Goal: Task Accomplishment & Management: Use online tool/utility

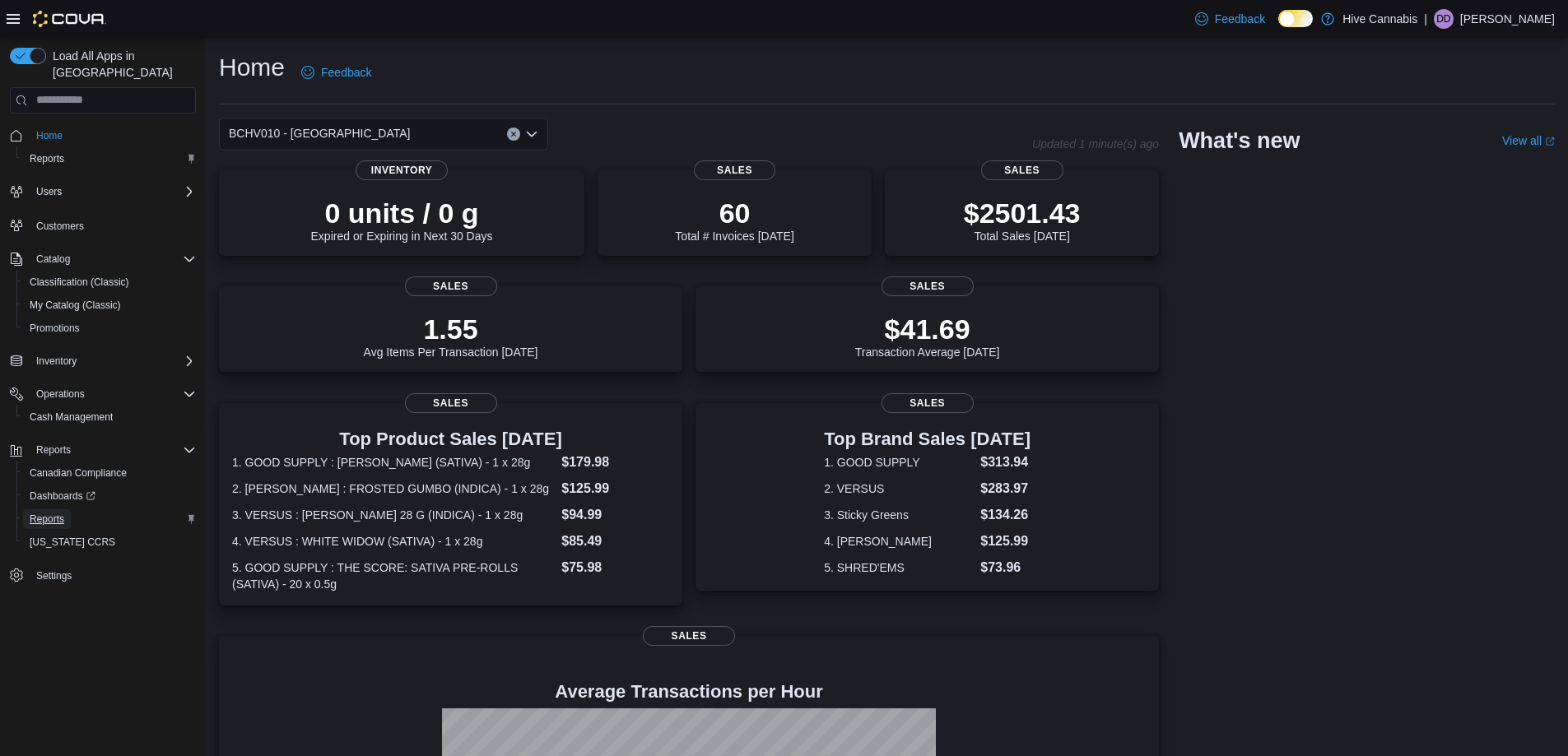
click at [66, 509] on link "Reports" at bounding box center [47, 519] width 48 height 19
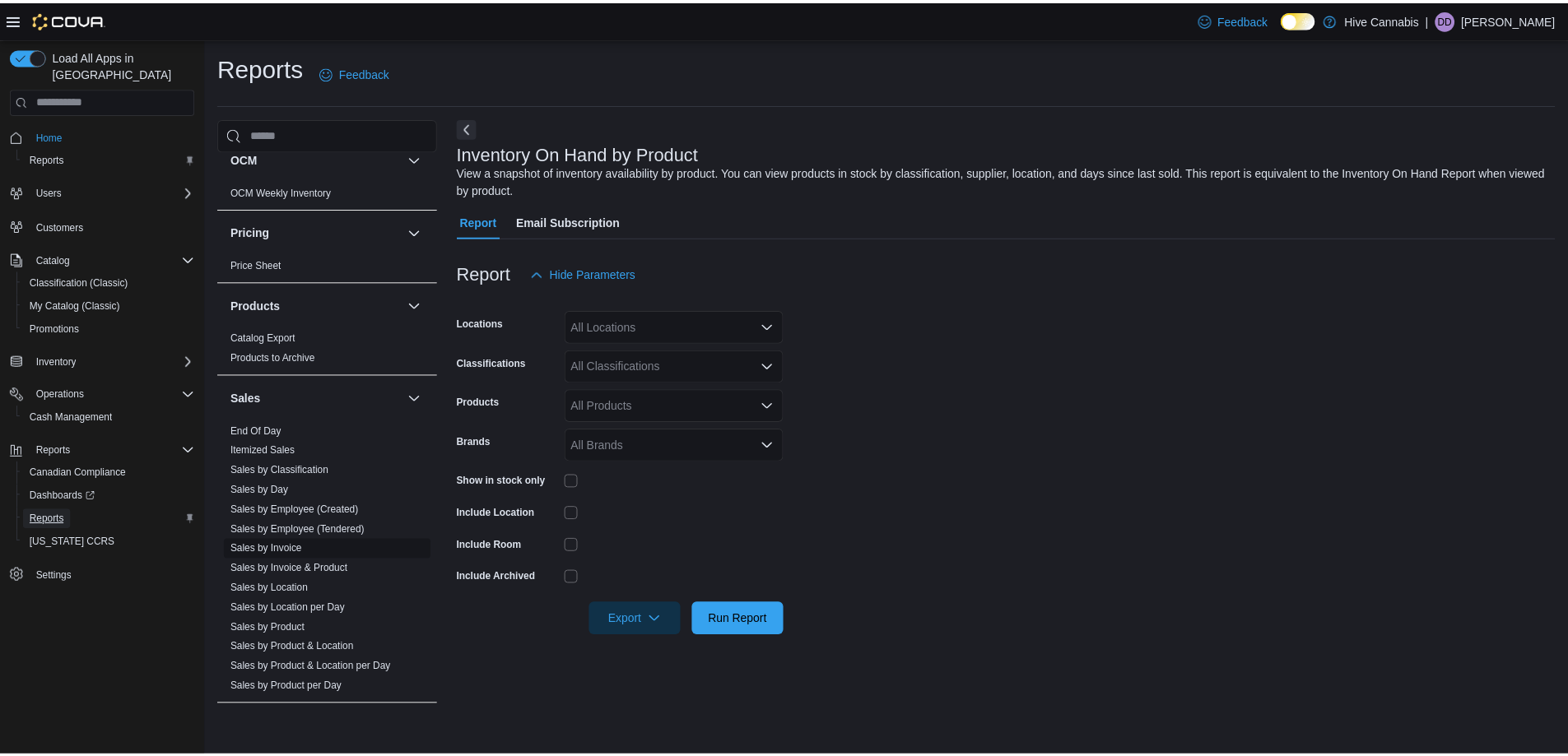
scroll to position [987, 0]
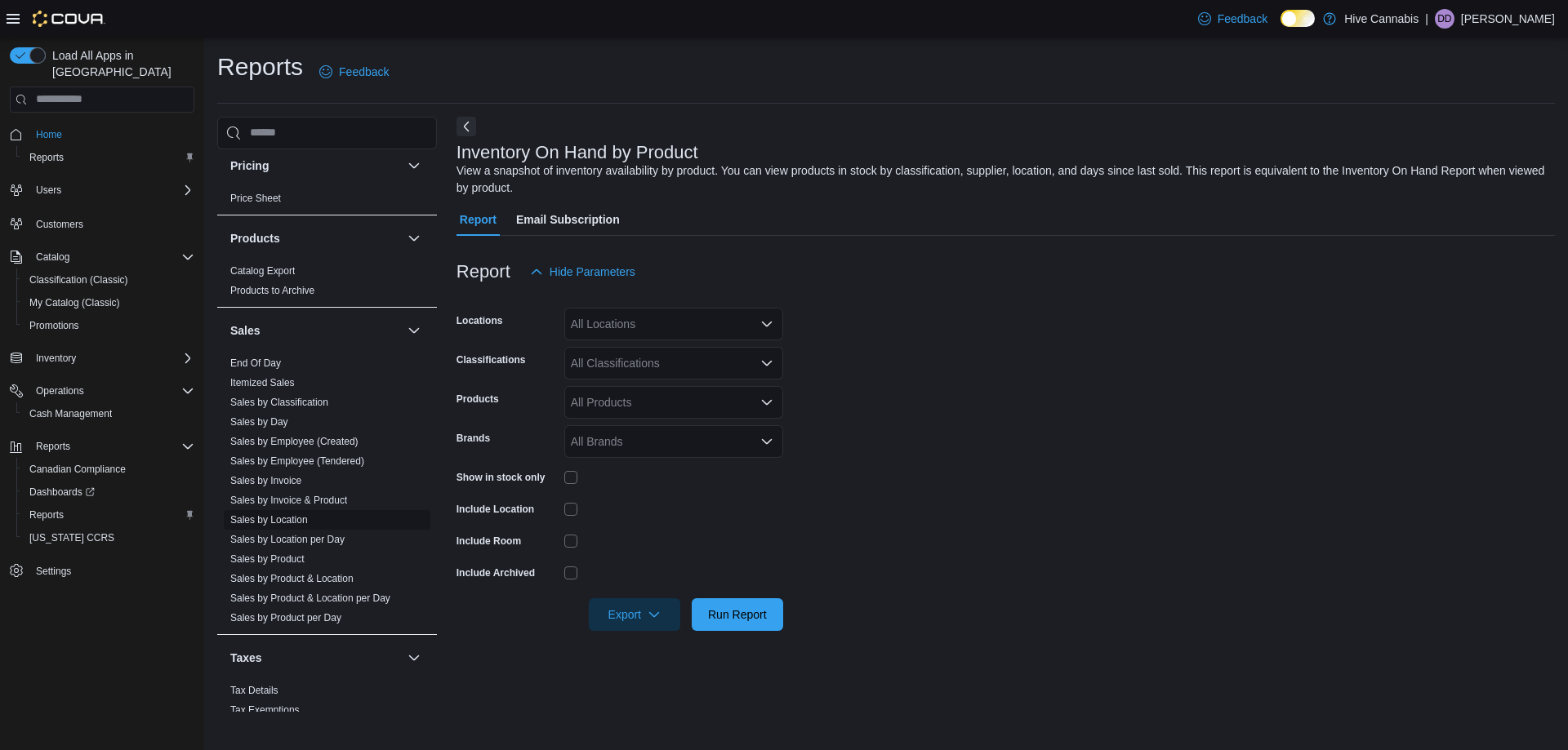
click at [295, 522] on link "Sales by Location" at bounding box center [269, 520] width 77 height 12
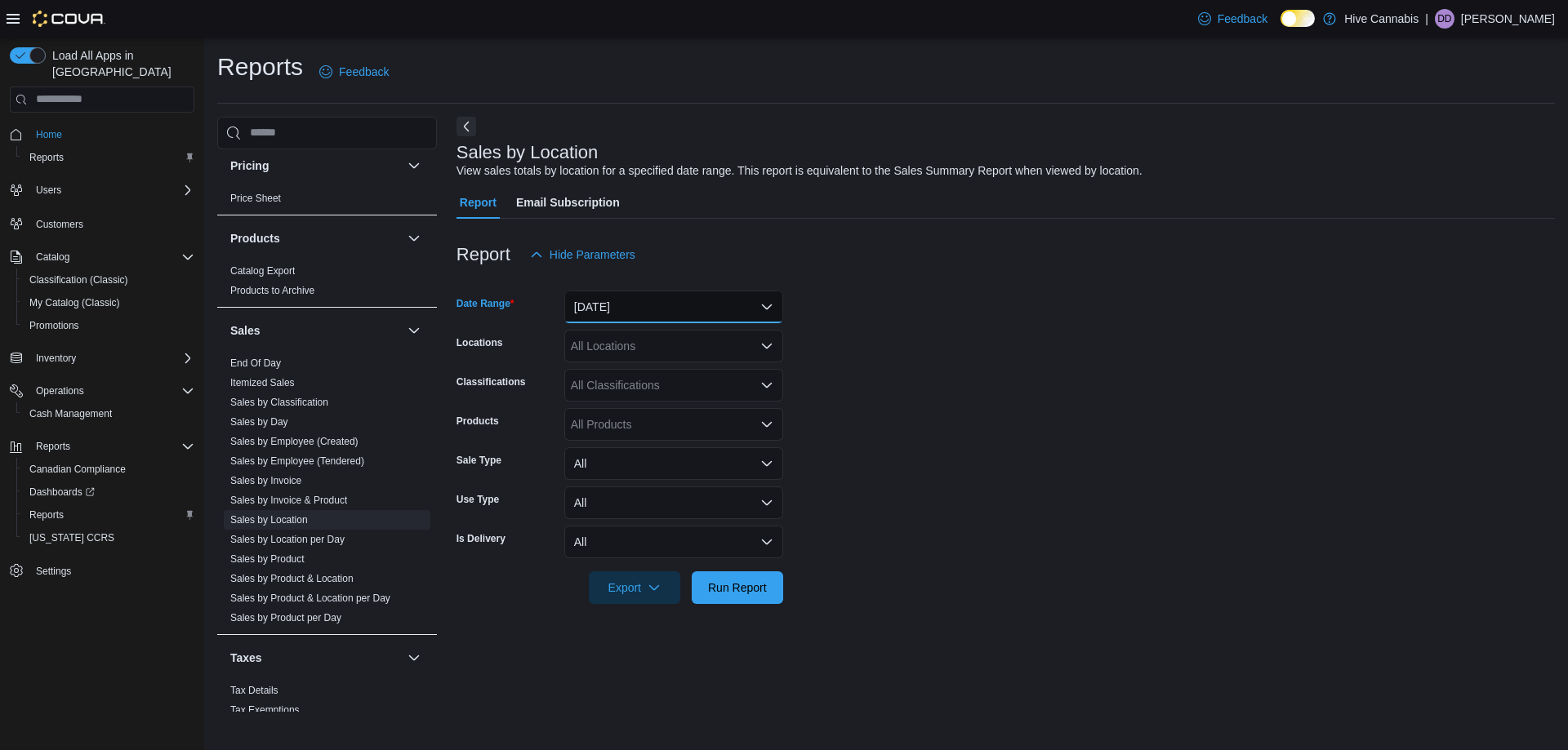
click at [610, 305] on button "Yesterday" at bounding box center [673, 307] width 219 height 33
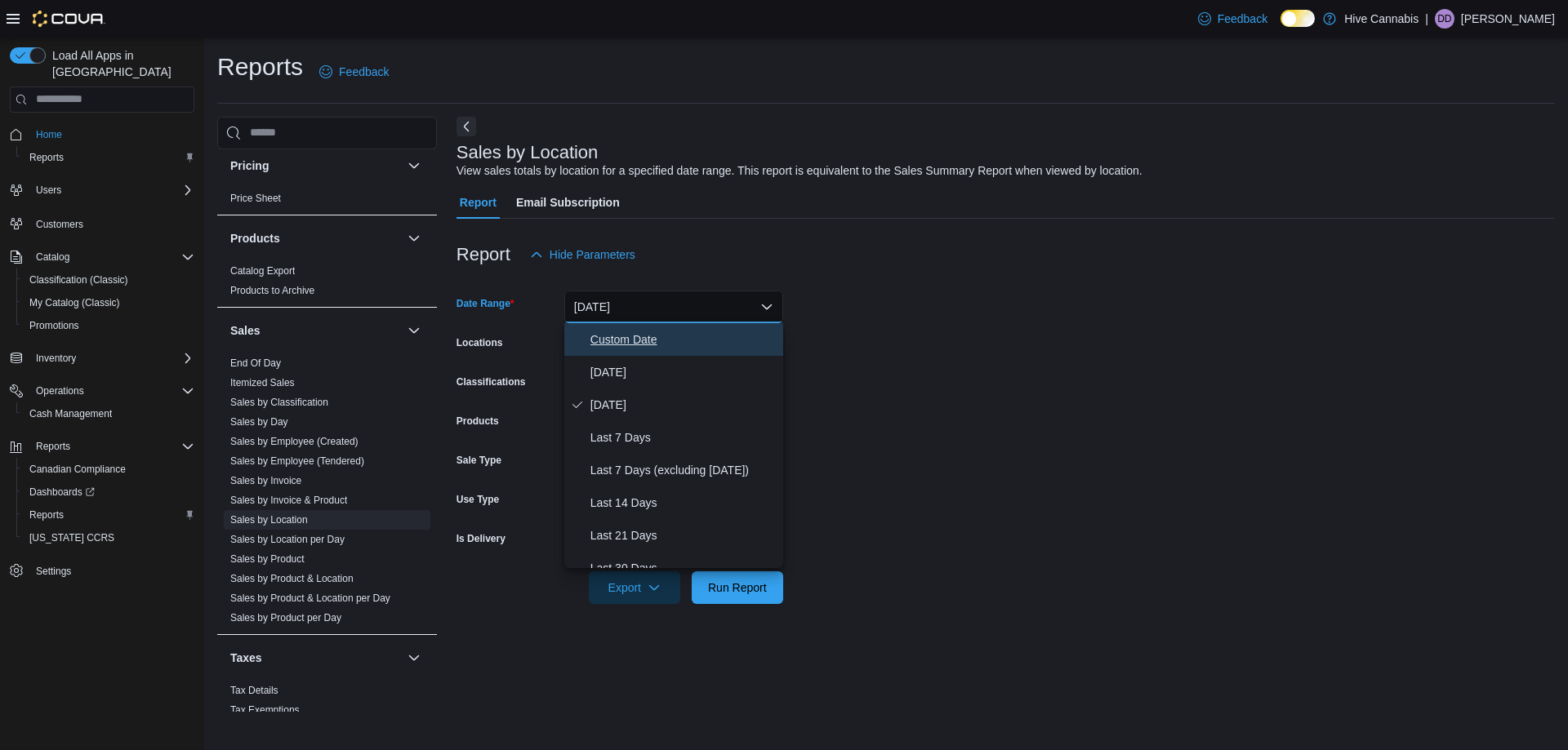
click at [623, 338] on span "Custom Date" at bounding box center [683, 339] width 186 height 19
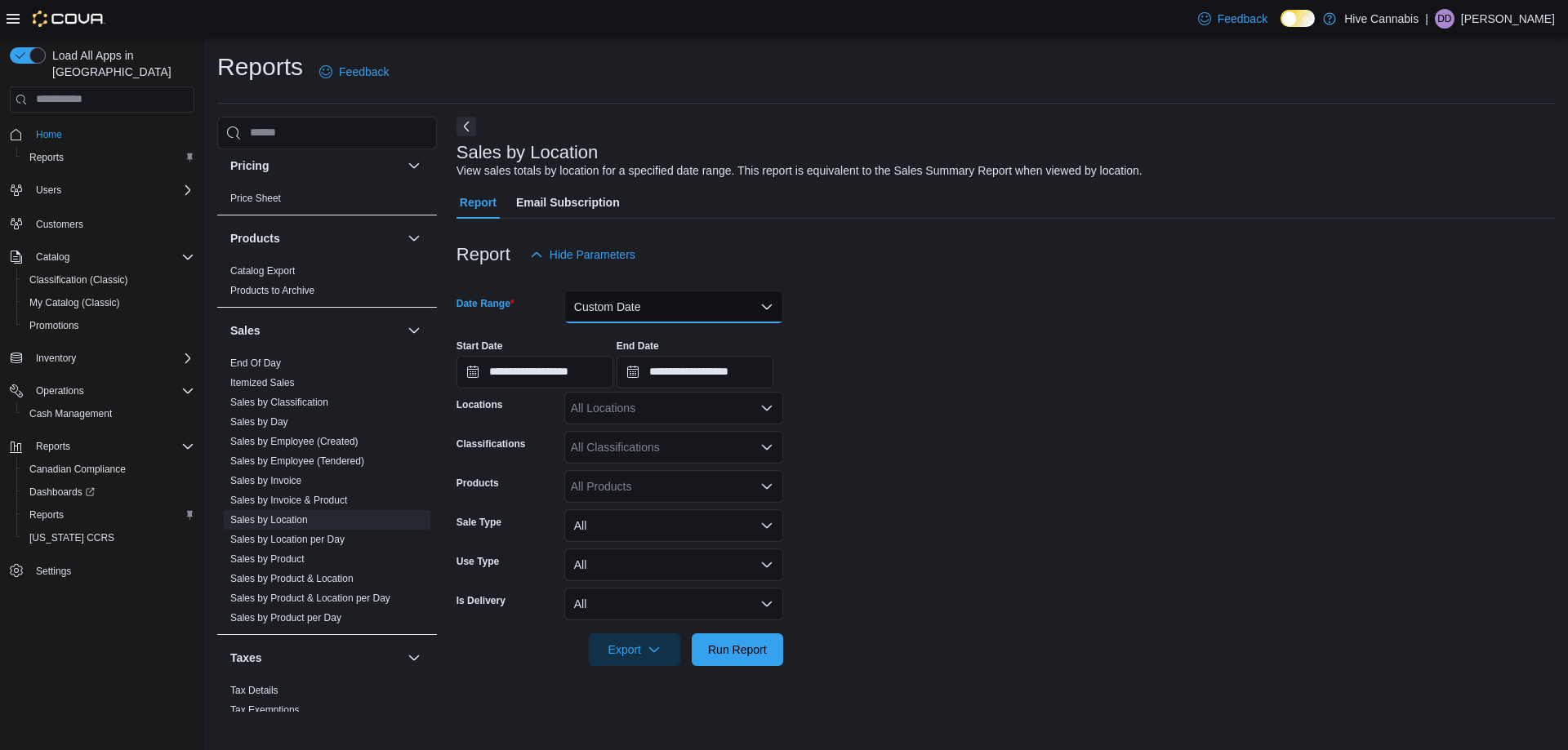
click at [628, 301] on button "Custom Date" at bounding box center [673, 307] width 219 height 33
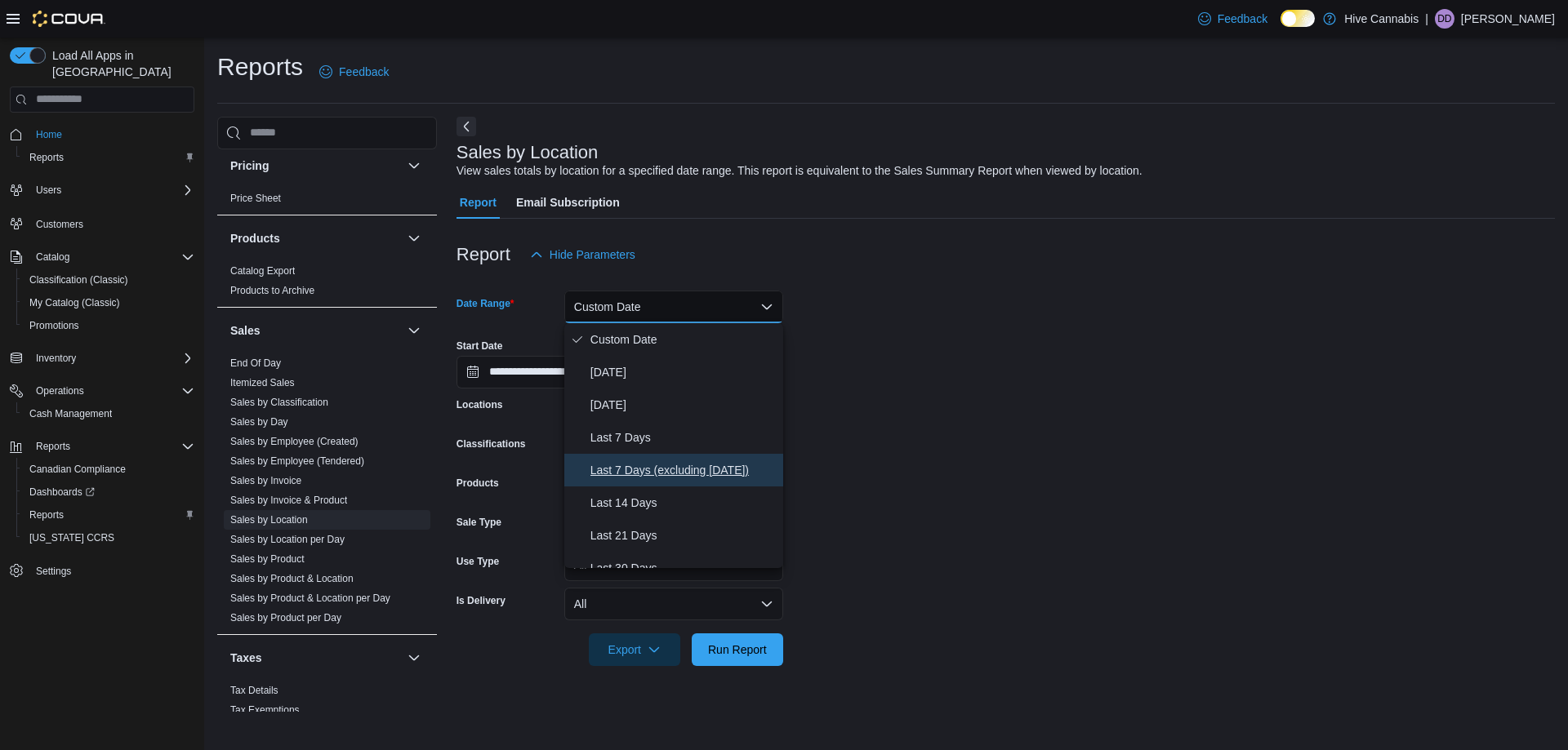
click at [640, 477] on span "Last 7 Days (excluding today)" at bounding box center [683, 470] width 186 height 19
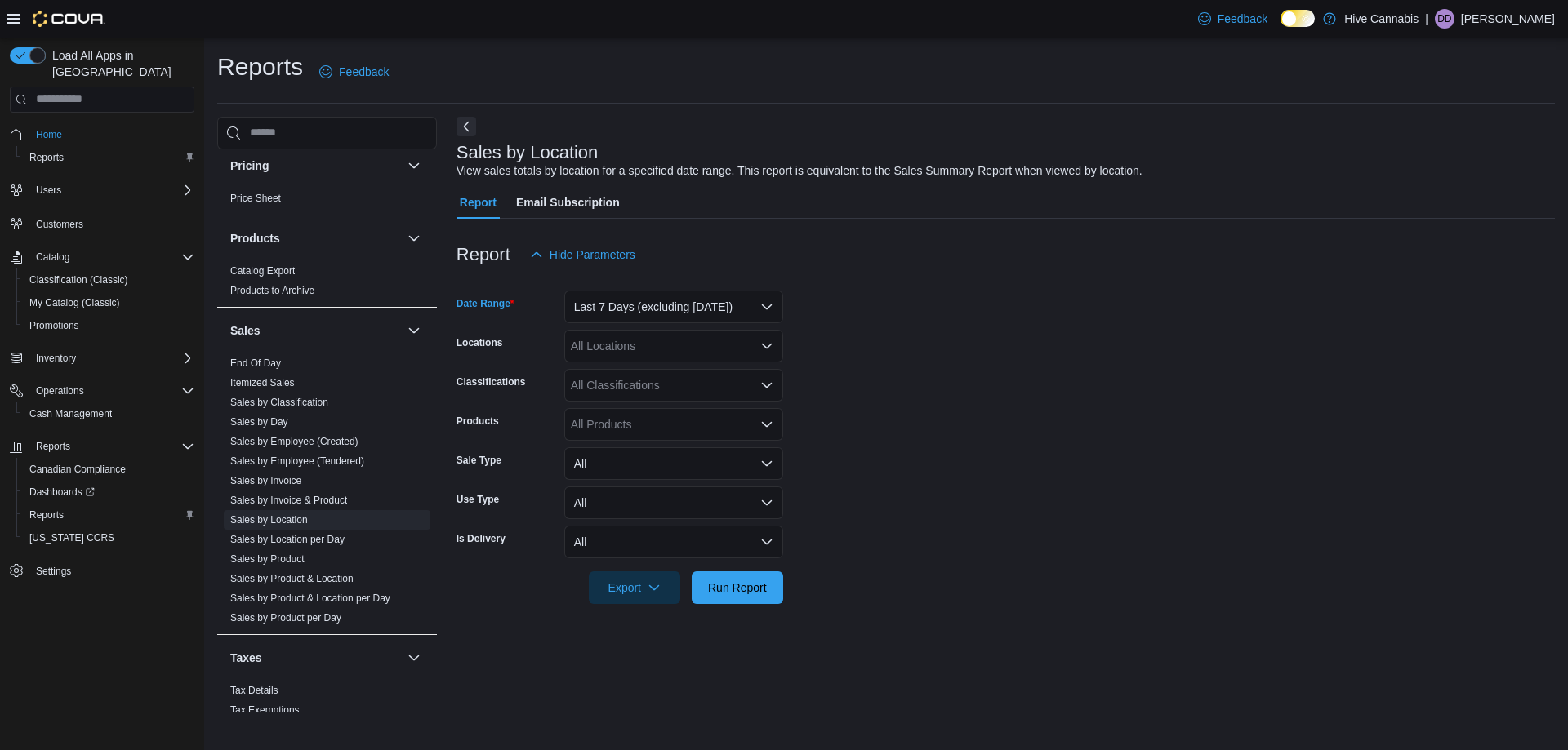
click at [647, 354] on div "All Locations" at bounding box center [673, 346] width 219 height 33
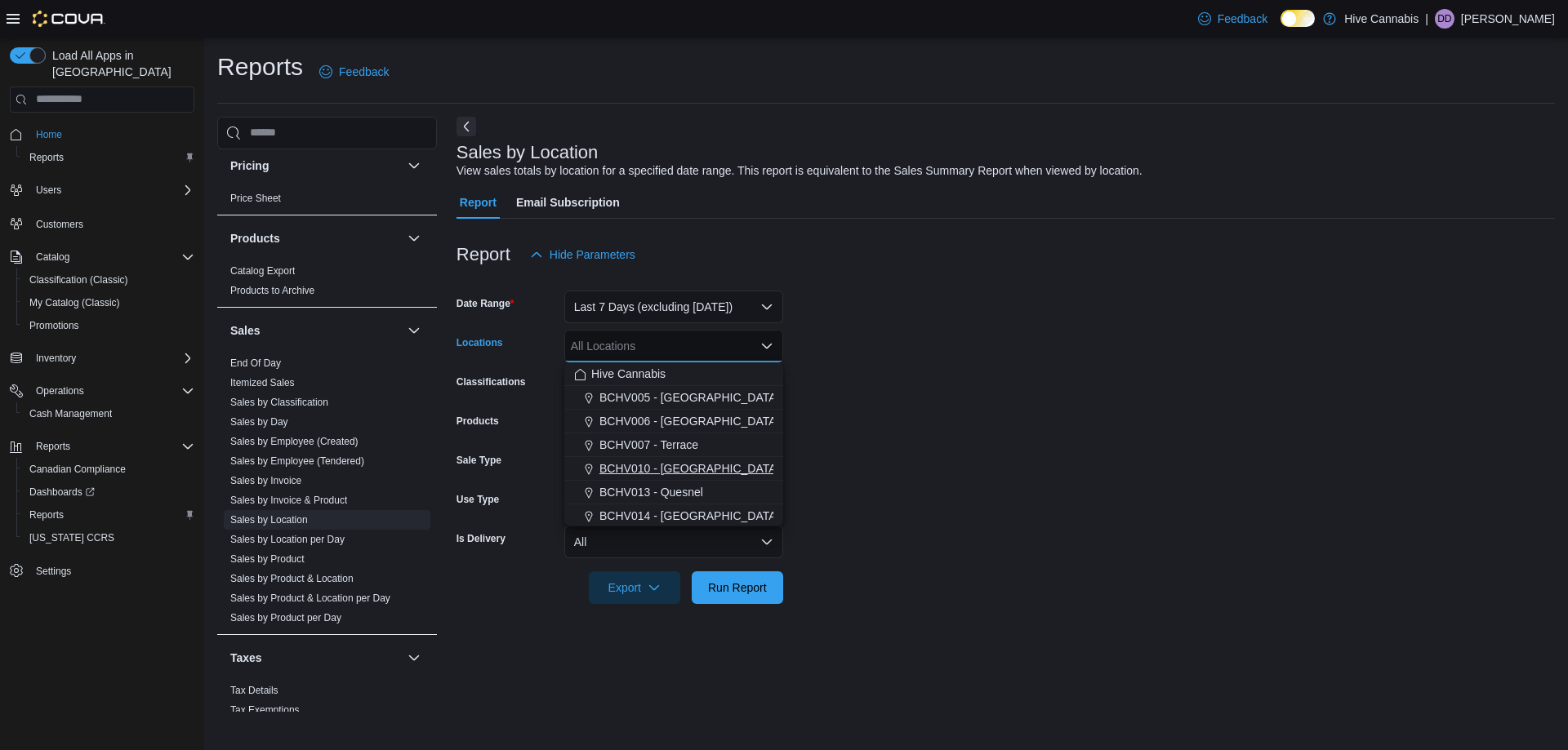
click at [700, 468] on span "BCHV010 - Port Alberni" at bounding box center [689, 469] width 179 height 16
click at [951, 428] on form "Date Range Last 7 Days (excluding today) Locations BCHV010 - Port Alberni Combo…" at bounding box center [1005, 437] width 1098 height 333
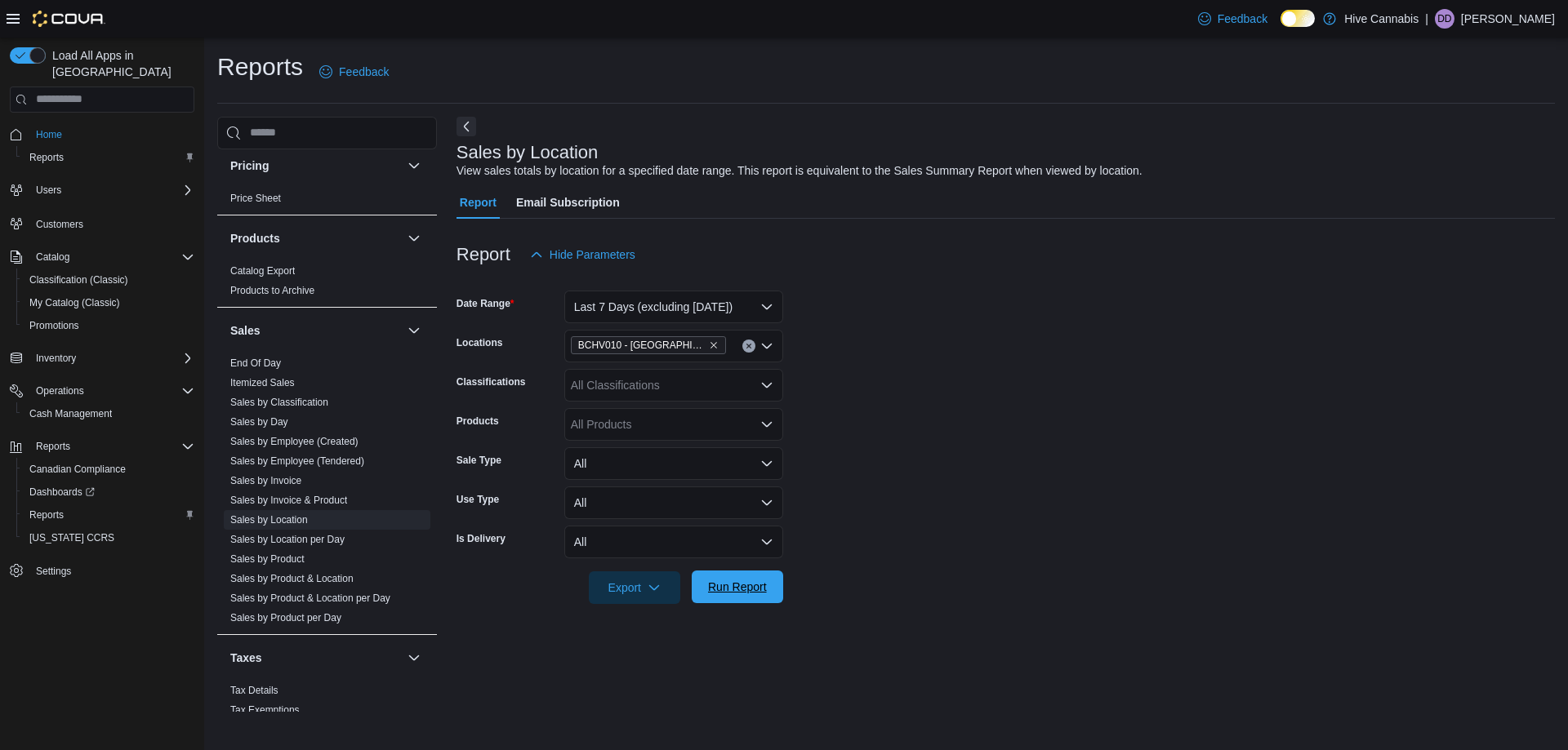
click at [744, 588] on span "Run Report" at bounding box center [737, 586] width 59 height 16
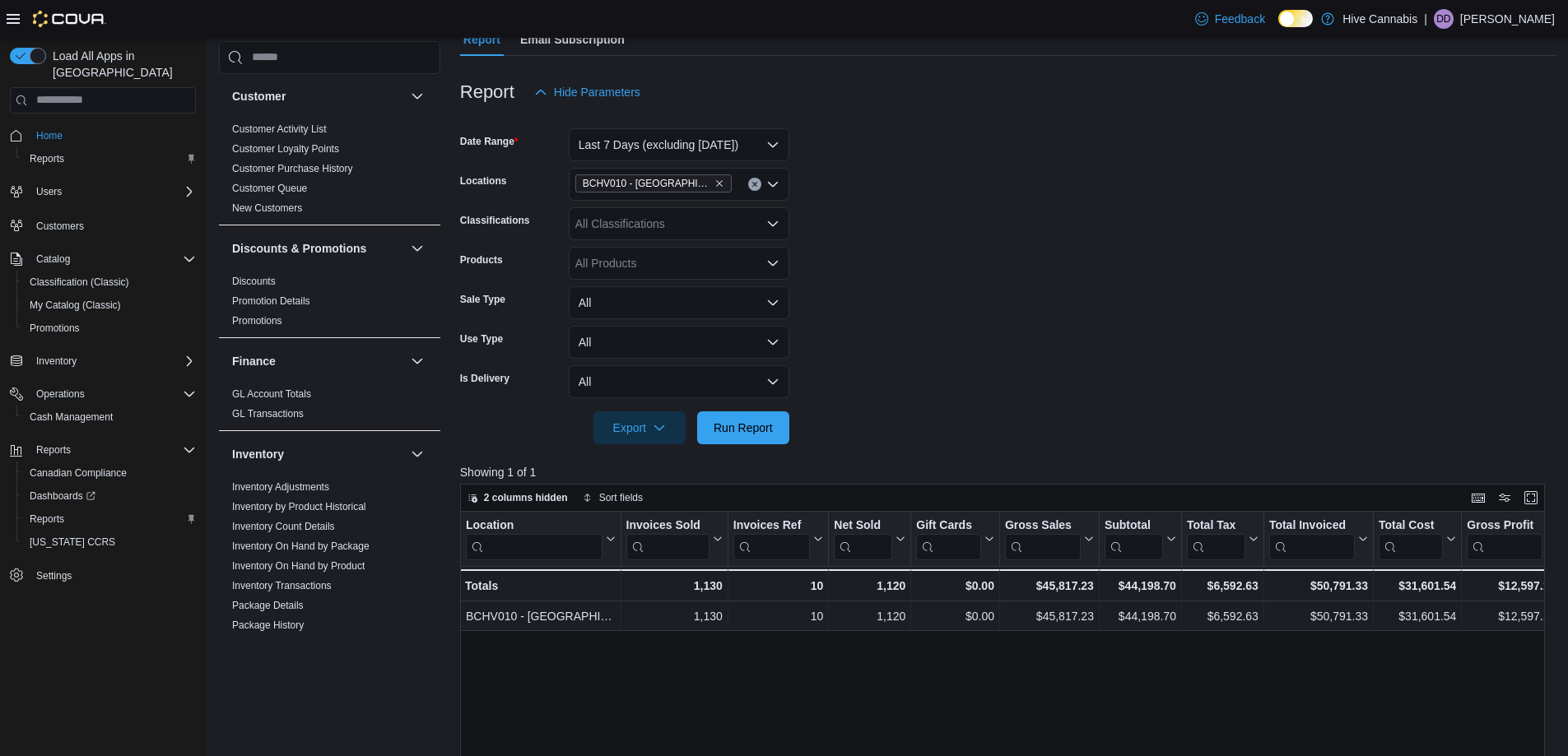
scroll to position [164, 0]
drag, startPoint x: 308, startPoint y: 567, endPoint x: 325, endPoint y: 567, distance: 17.0
click at [308, 567] on link "Inventory On Hand by Product" at bounding box center [298, 568] width 132 height 12
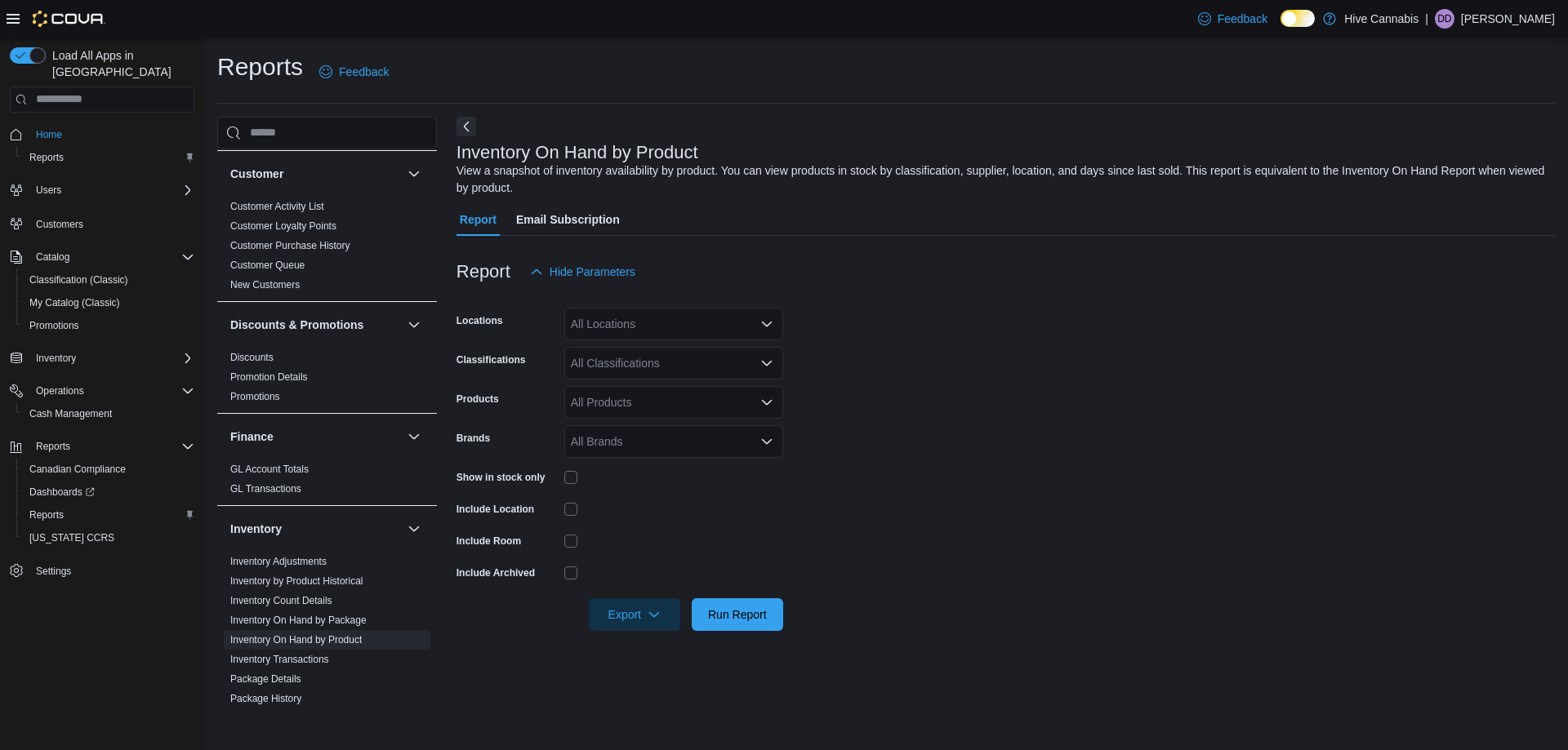
click at [625, 326] on div "All Locations" at bounding box center [673, 324] width 219 height 33
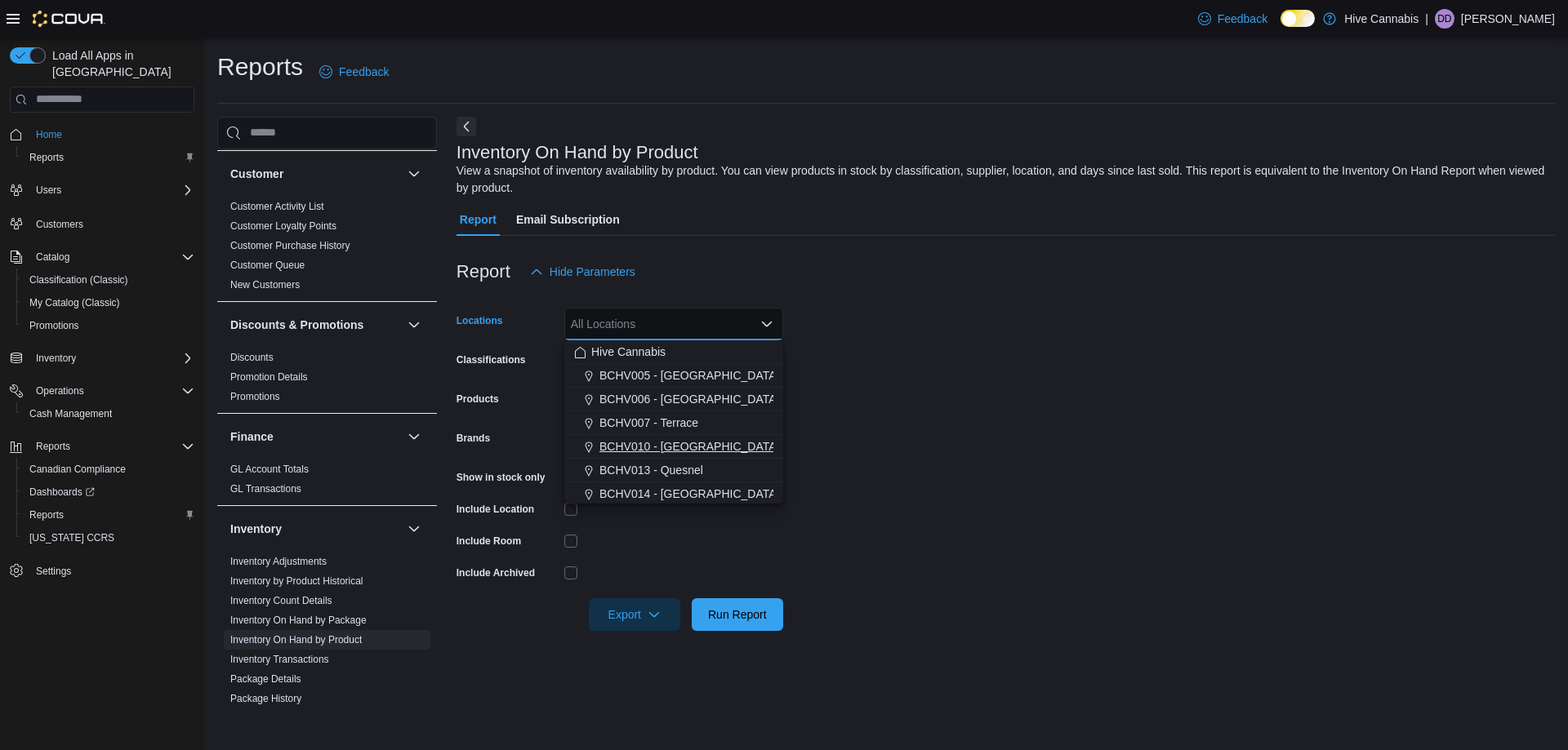
click at [697, 443] on span "BCHV010 - Port Alberni" at bounding box center [689, 446] width 179 height 16
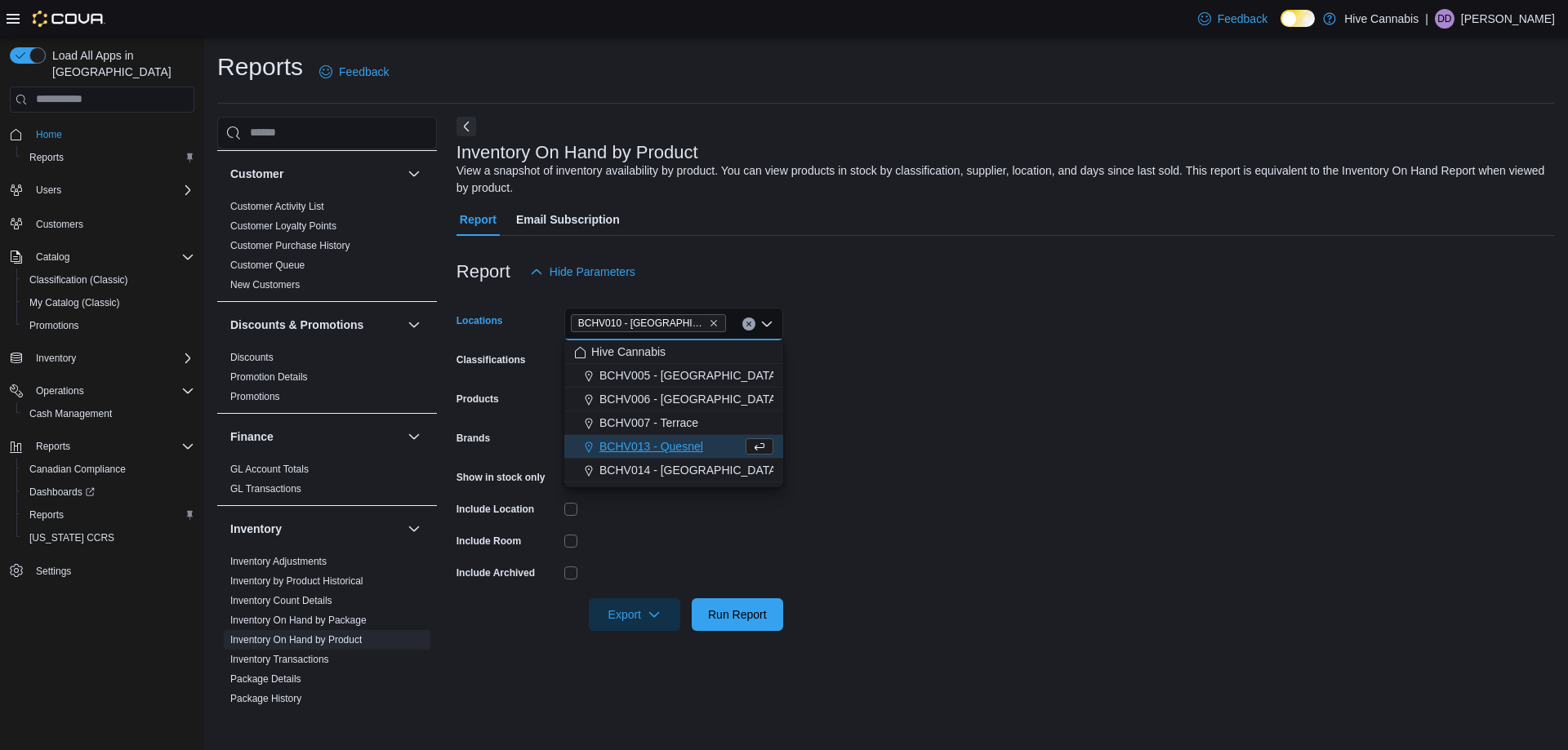
click at [918, 432] on form "Locations BCHV010 - Port Alberni Combo box. Selected. BCHV010 - Port Alberni. P…" at bounding box center [1005, 460] width 1098 height 343
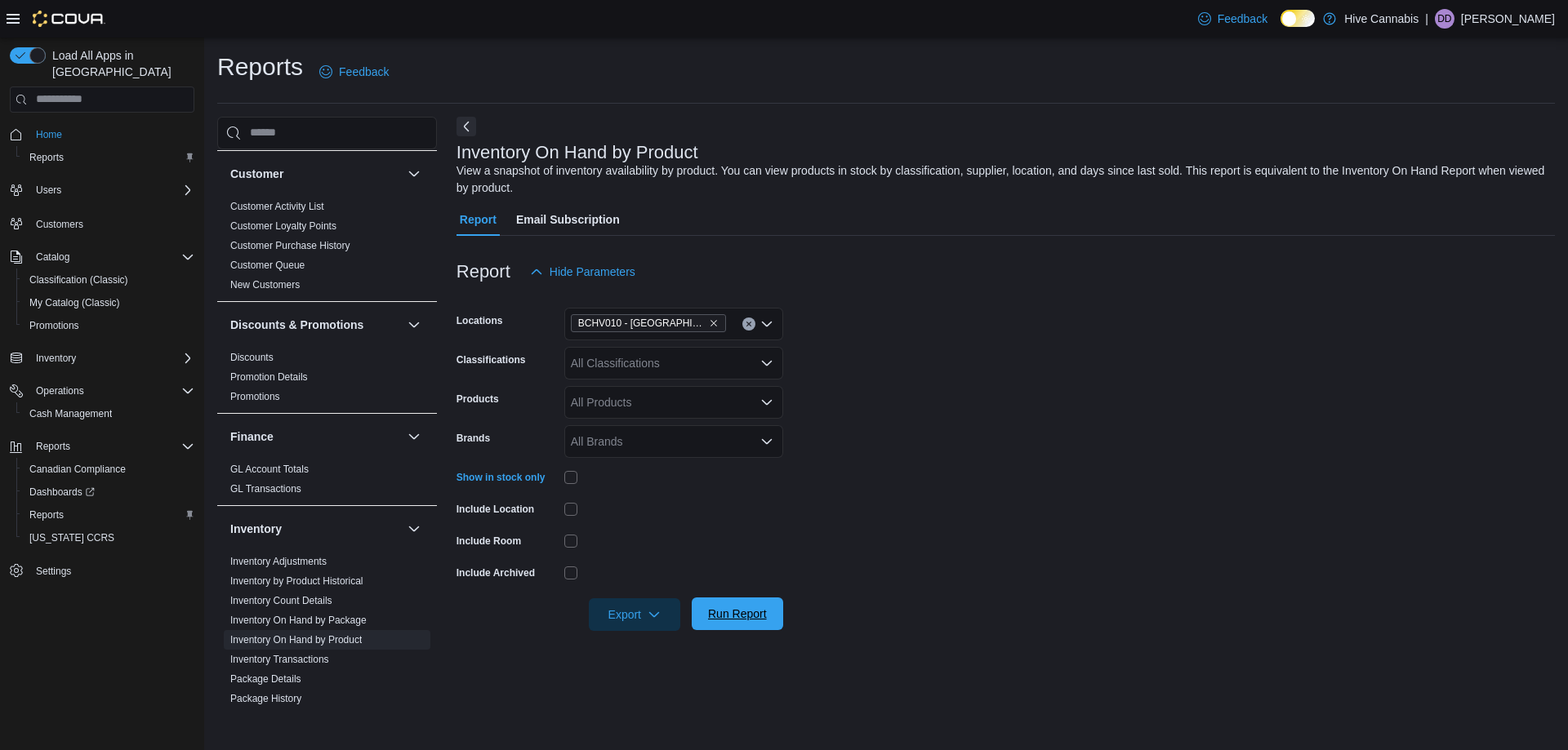
click at [732, 620] on span "Run Report" at bounding box center [737, 613] width 59 height 16
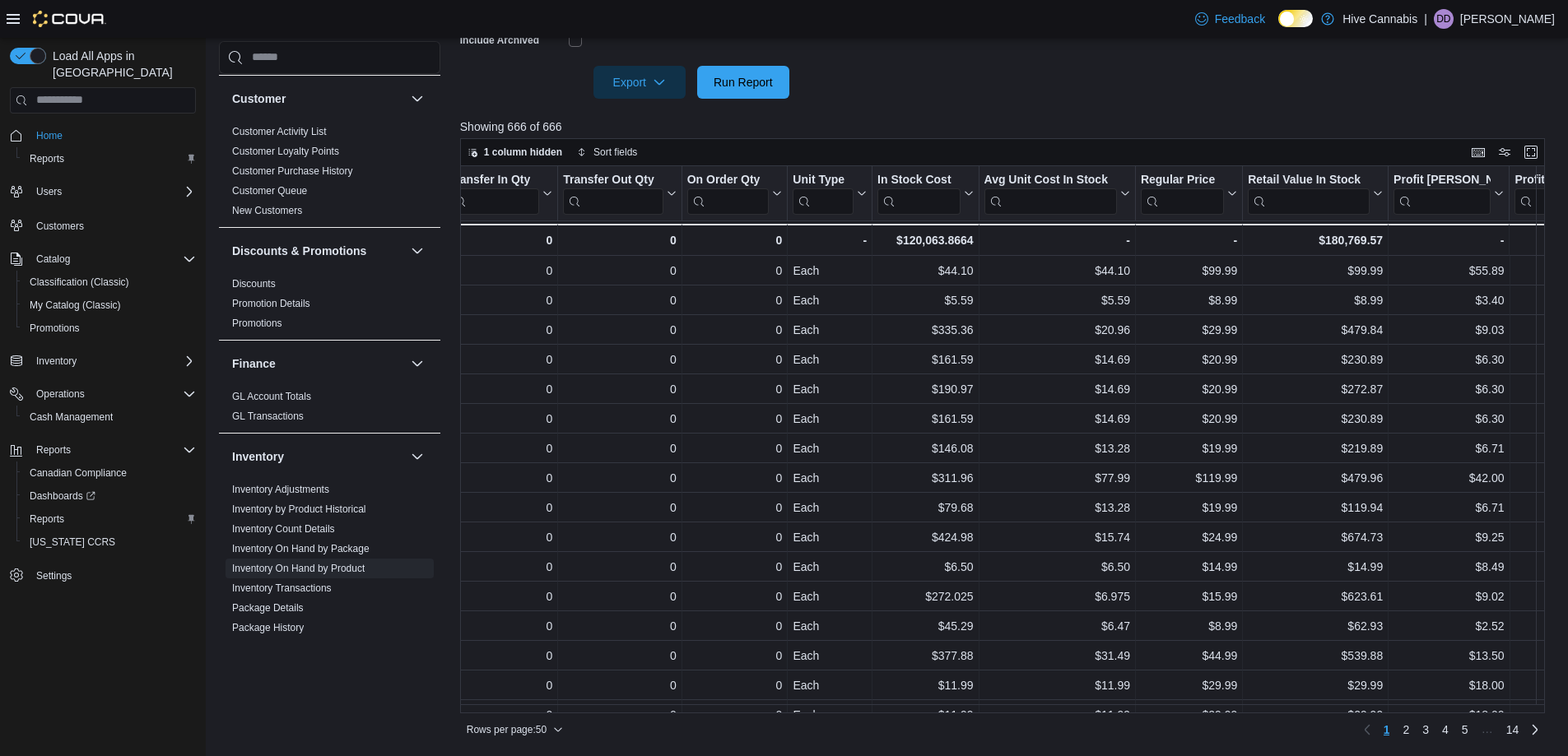
scroll to position [0, 860]
